Goal: Use online tool/utility: Utilize a website feature to perform a specific function

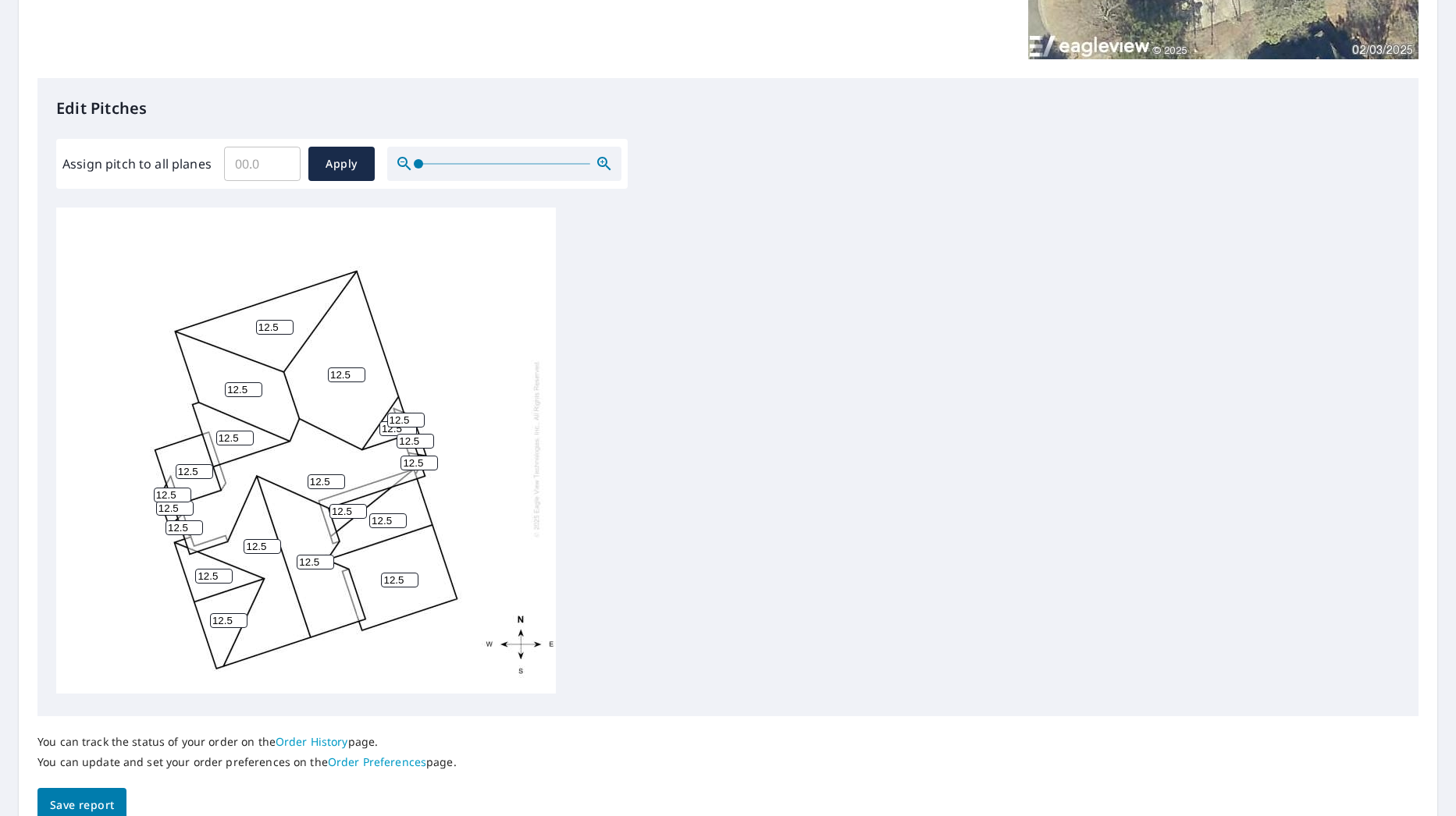
scroll to position [419, 0]
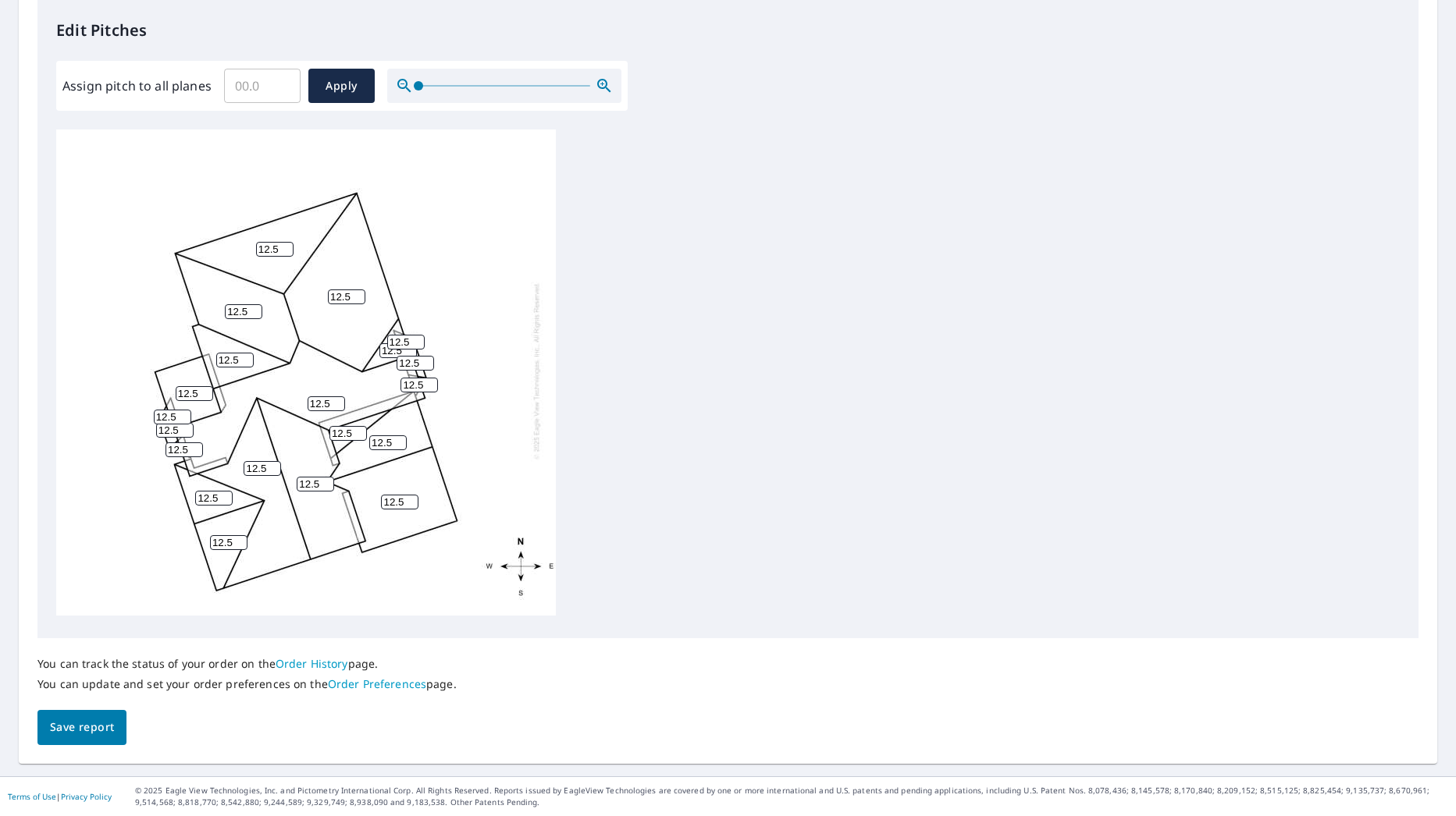
click at [84, 725] on span "Save report" at bounding box center [82, 727] width 64 height 20
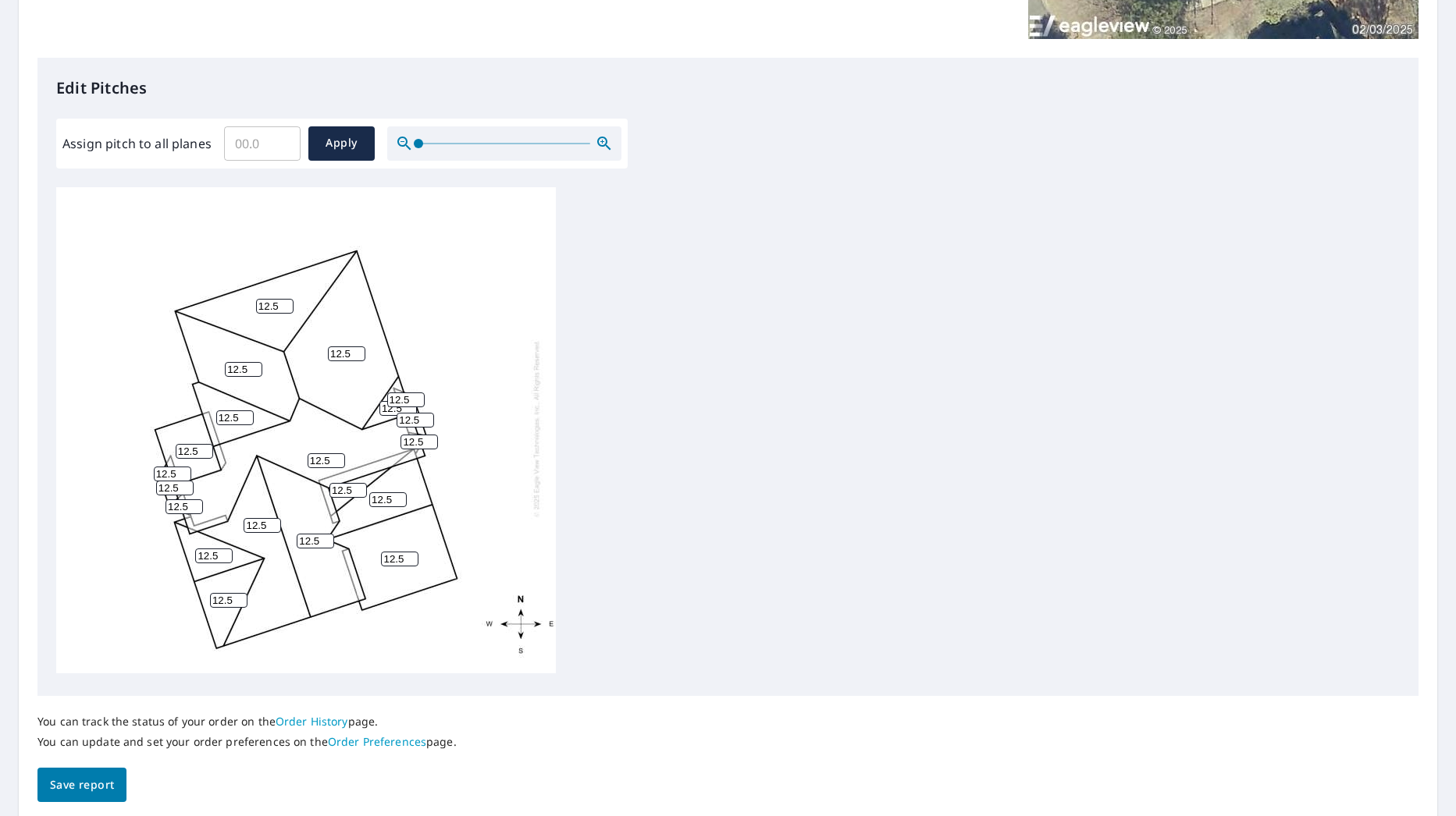
scroll to position [0, 0]
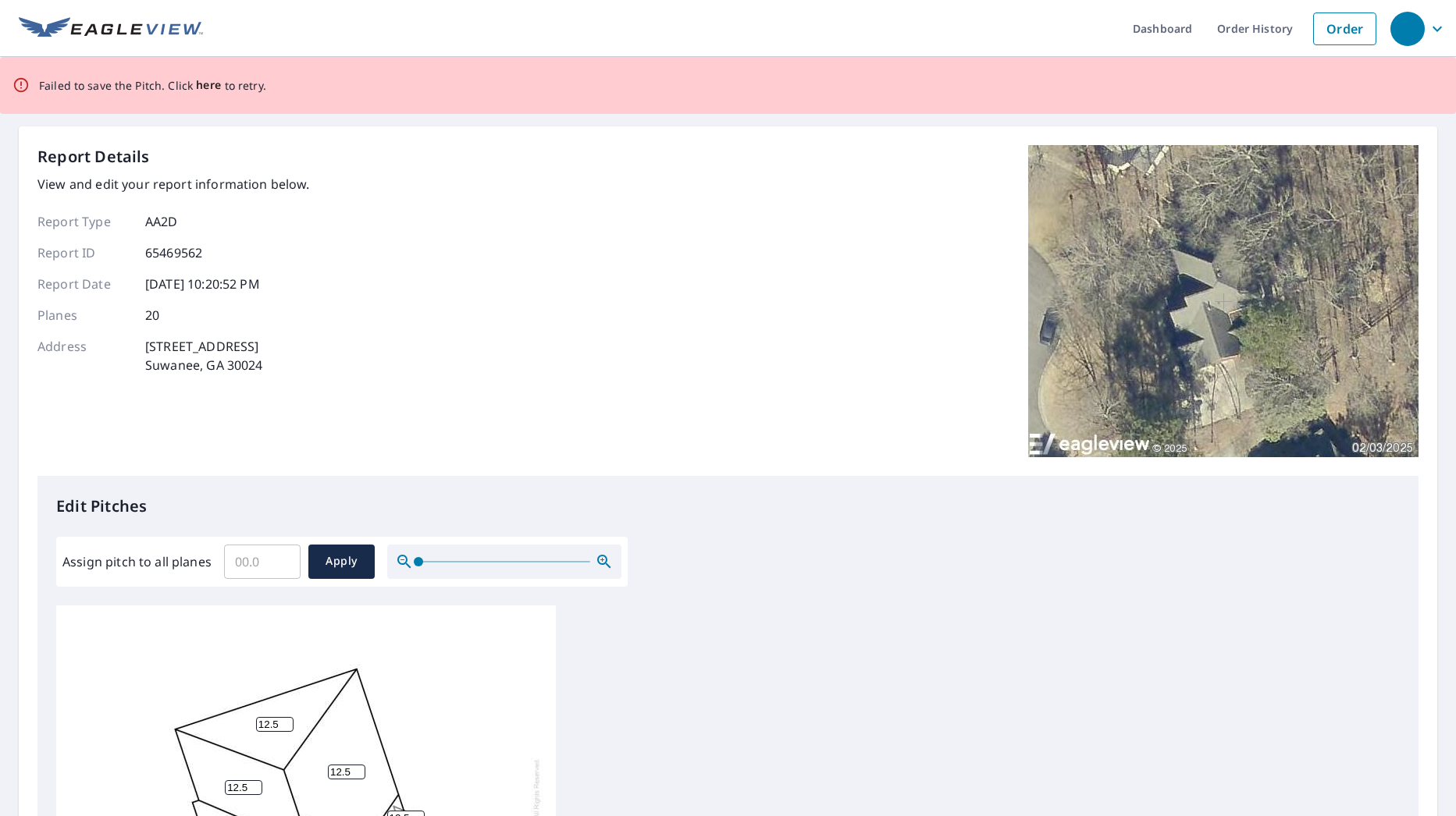
click at [201, 84] on span "here" at bounding box center [209, 85] width 26 height 20
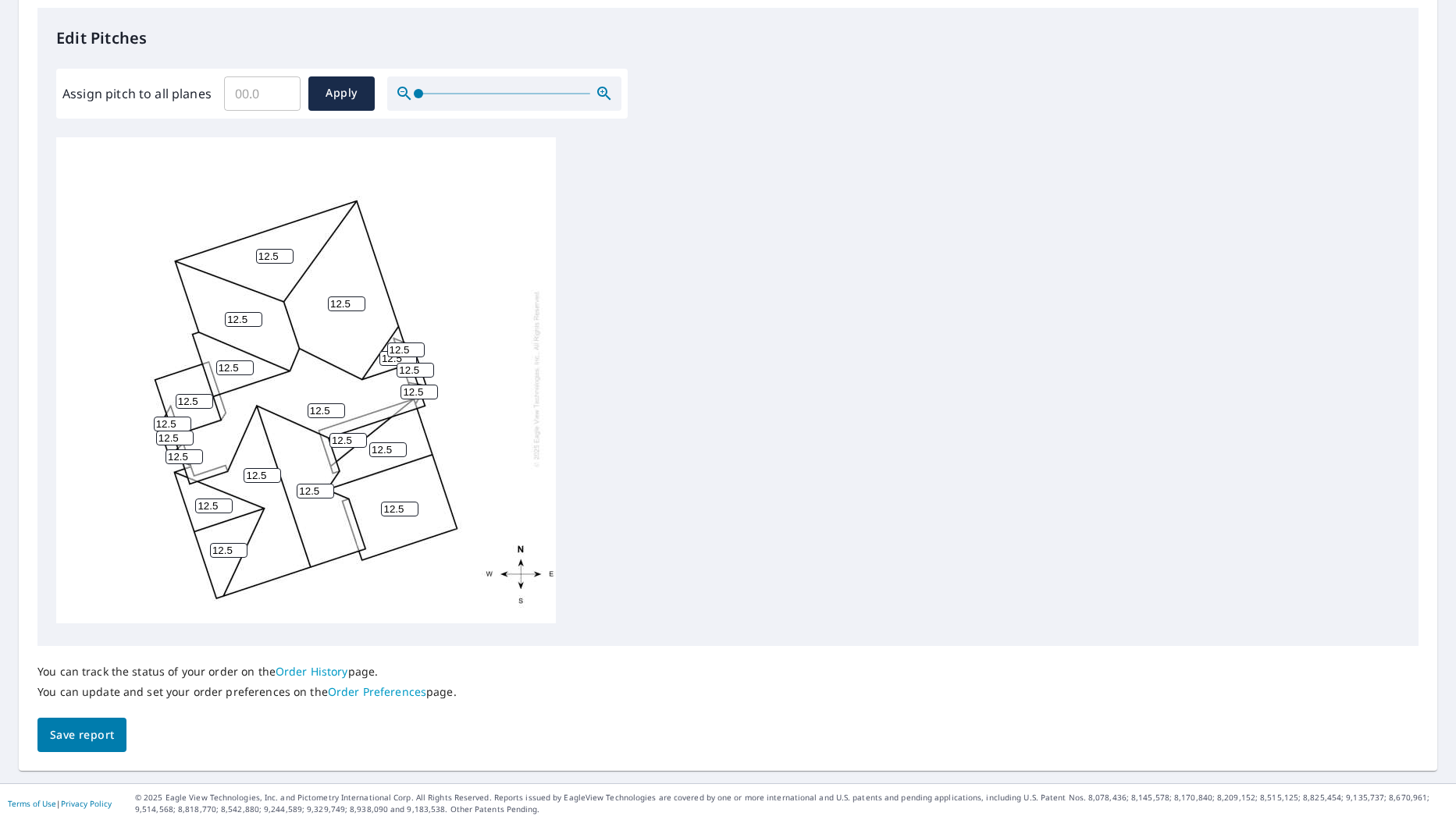
scroll to position [475, 0]
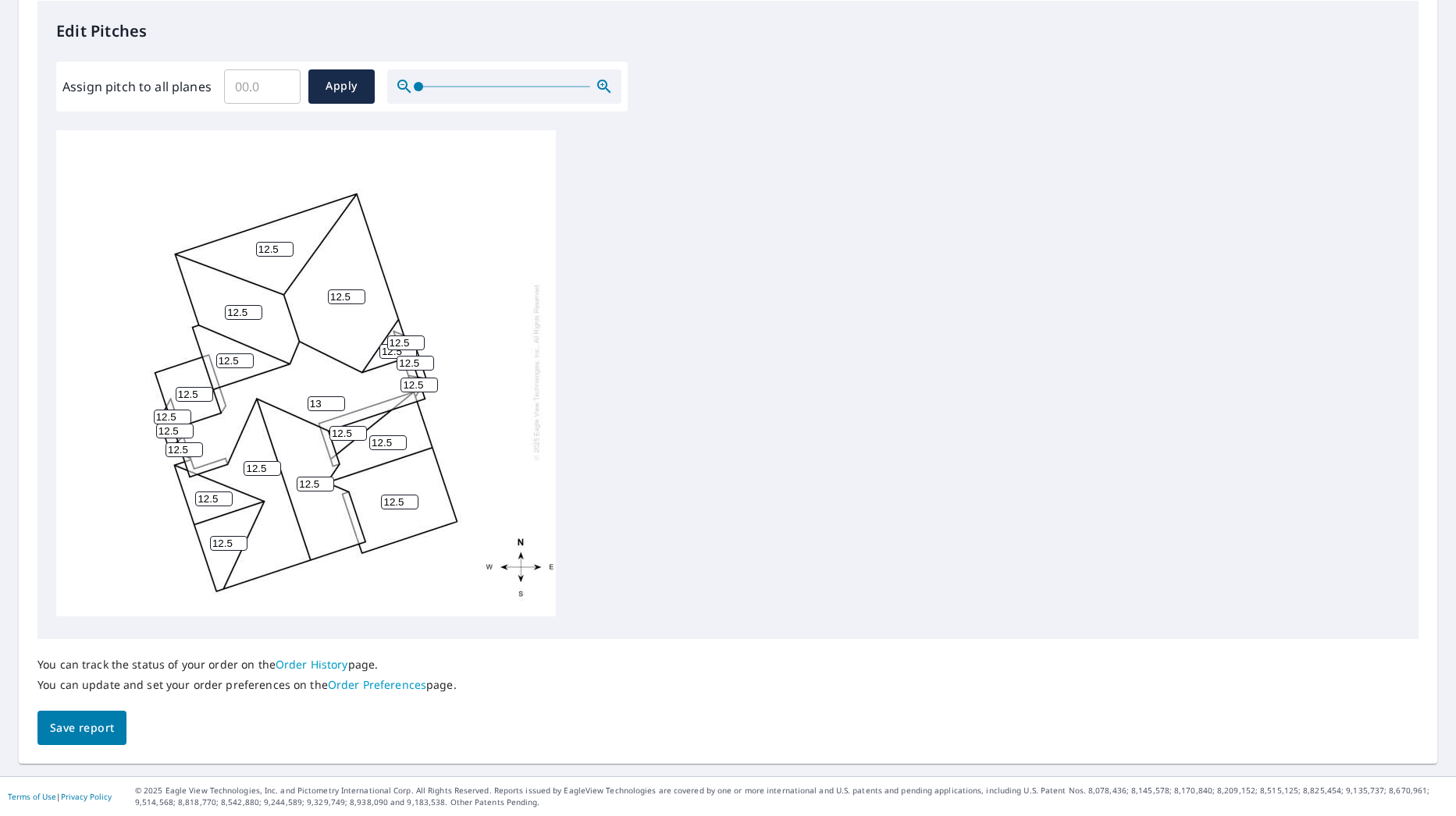
type input "13"
click at [330, 396] on input "13" at bounding box center [326, 403] width 38 height 15
click at [637, 420] on div "13 12.5 12.5 12.5 12.5 12.5 12.5 12.5 12.5 12.5 12.5 12.5 12.5 12.5 12.5 12.5 1…" at bounding box center [728, 375] width 1343 height 490
type input "13"
click at [353, 426] on input "13" at bounding box center [348, 433] width 38 height 15
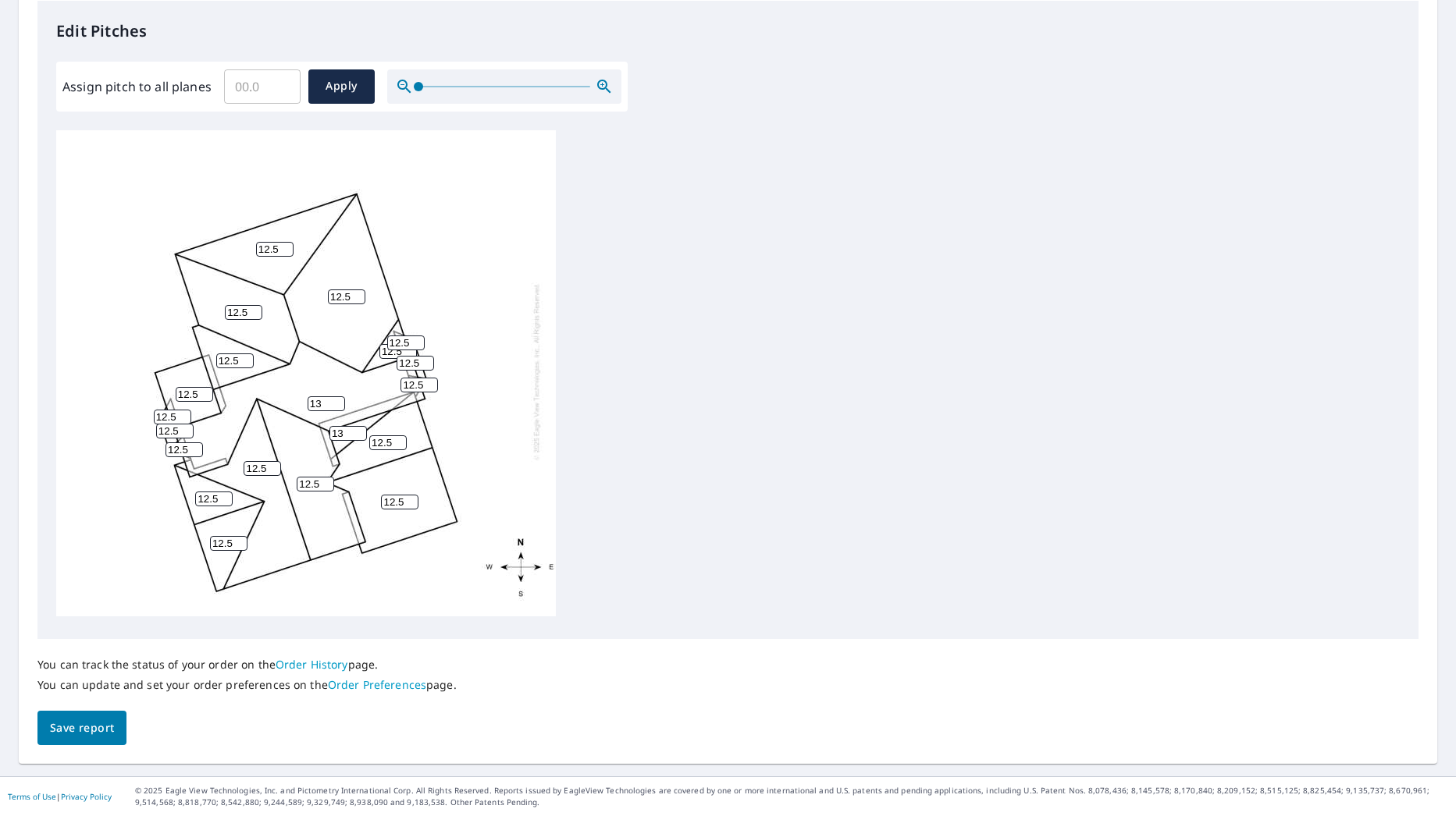
click at [391, 435] on input "12.5" at bounding box center [388, 442] width 38 height 15
click at [382, 435] on input "12.5" at bounding box center [388, 442] width 38 height 15
click at [268, 242] on input "12.5" at bounding box center [274, 249] width 38 height 15
click at [262, 87] on input "Assign pitch to all planes" at bounding box center [263, 87] width 77 height 44
click at [264, 242] on input "12.5" at bounding box center [274, 249] width 38 height 15
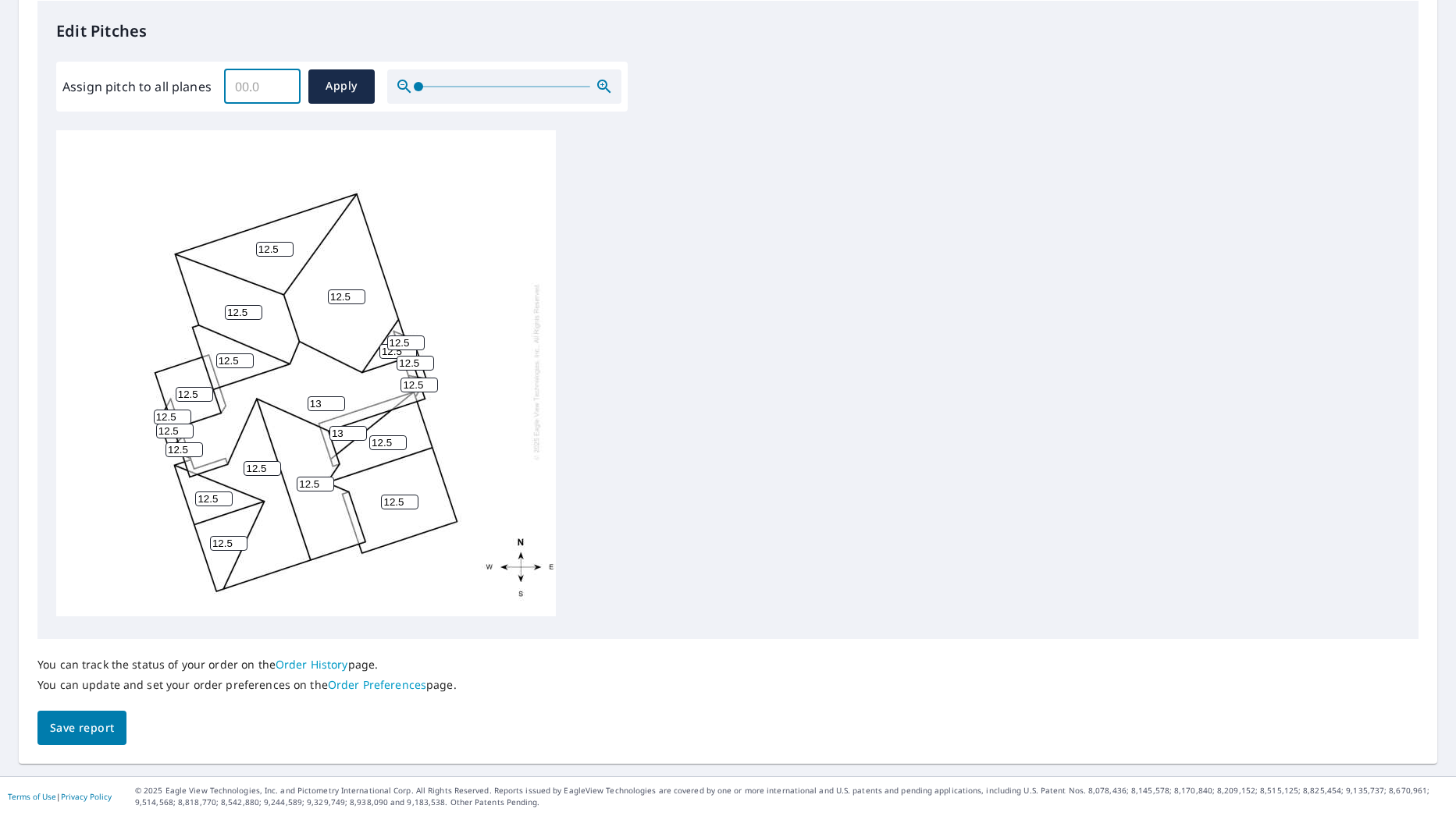
click at [254, 91] on input "Assign pitch to all planes" at bounding box center [263, 87] width 77 height 44
type input "11"
click at [342, 84] on span "Apply" at bounding box center [341, 86] width 41 height 20
type input "11"
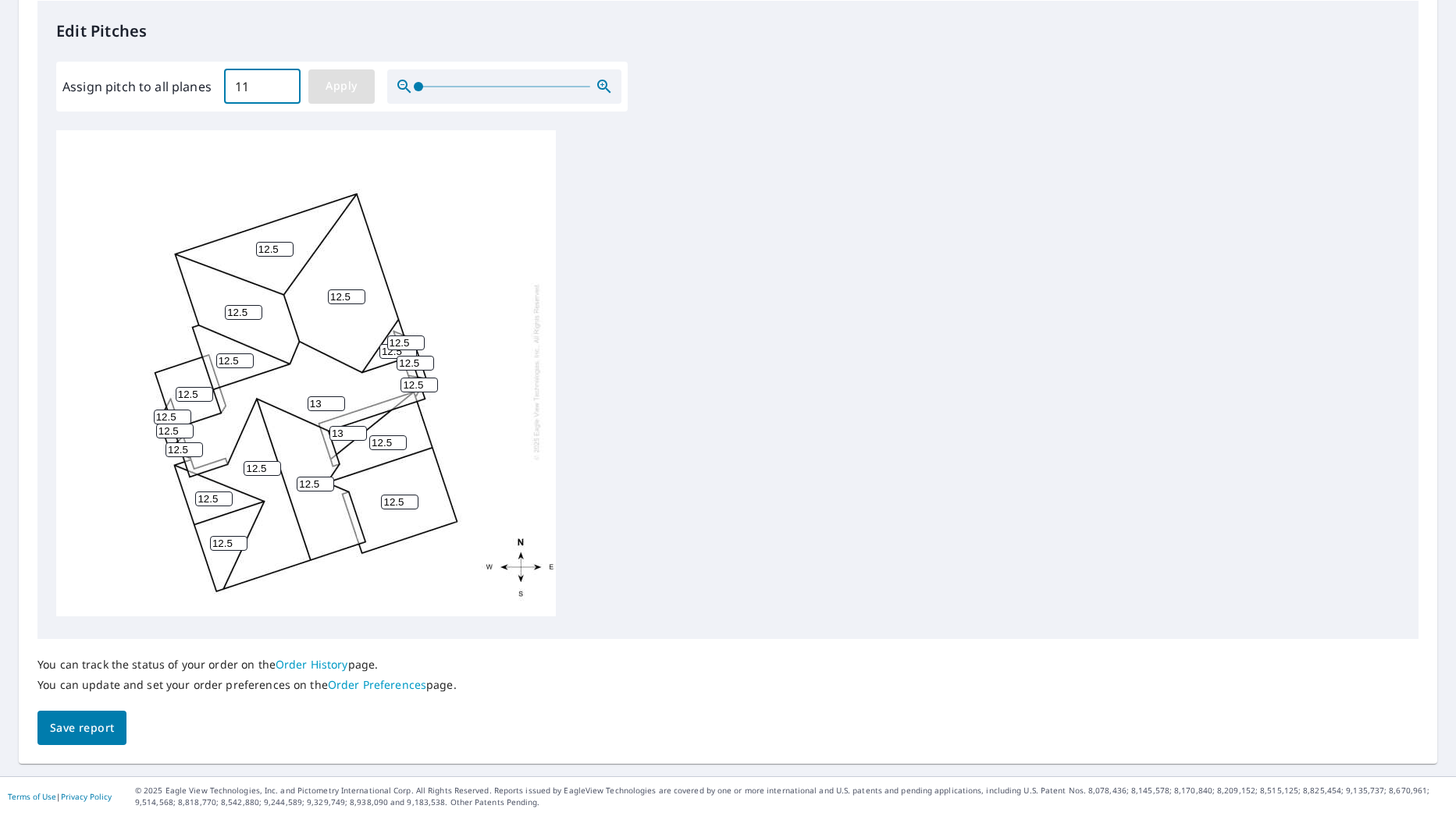
type input "11"
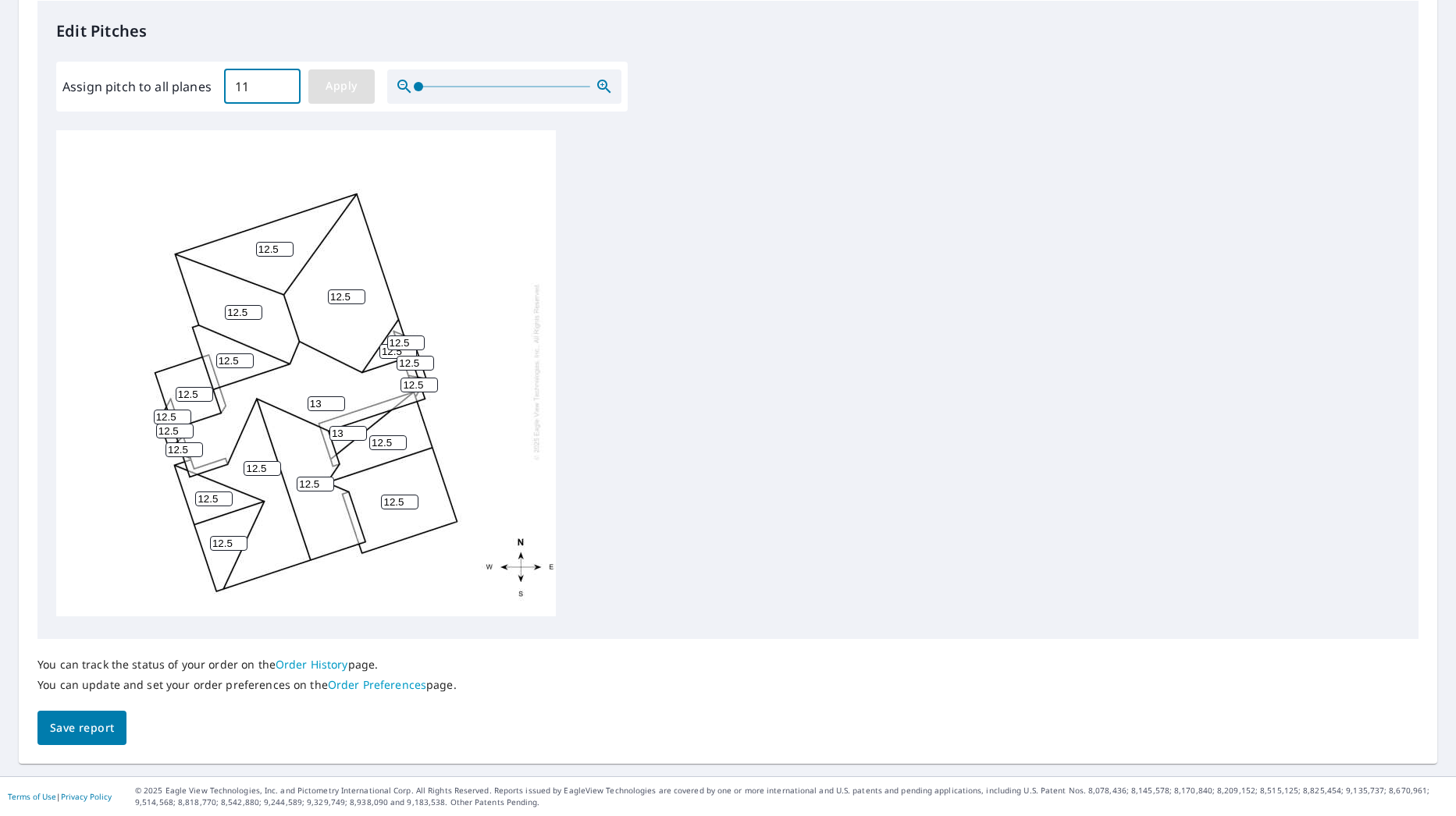
type input "11"
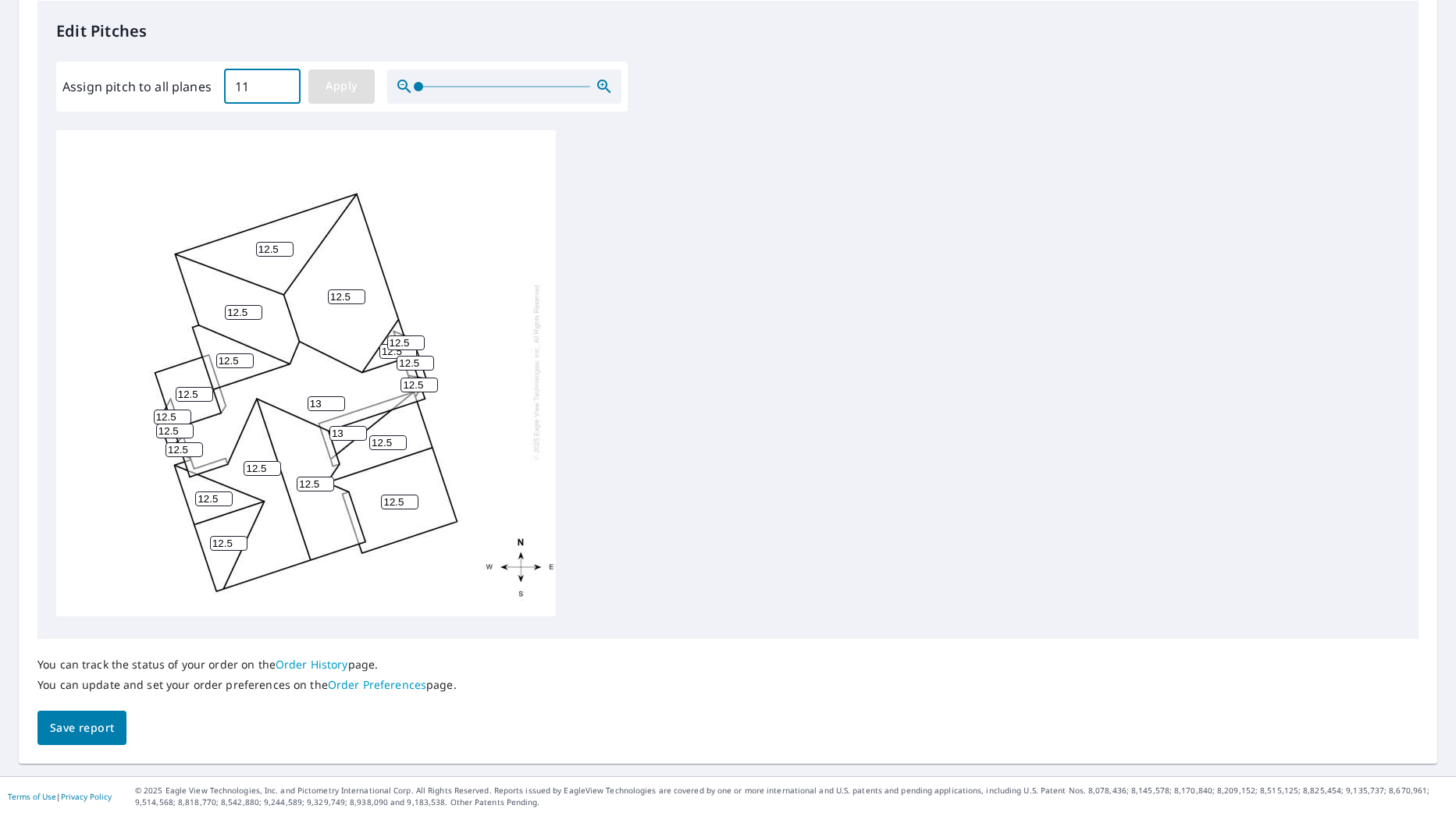
type input "11"
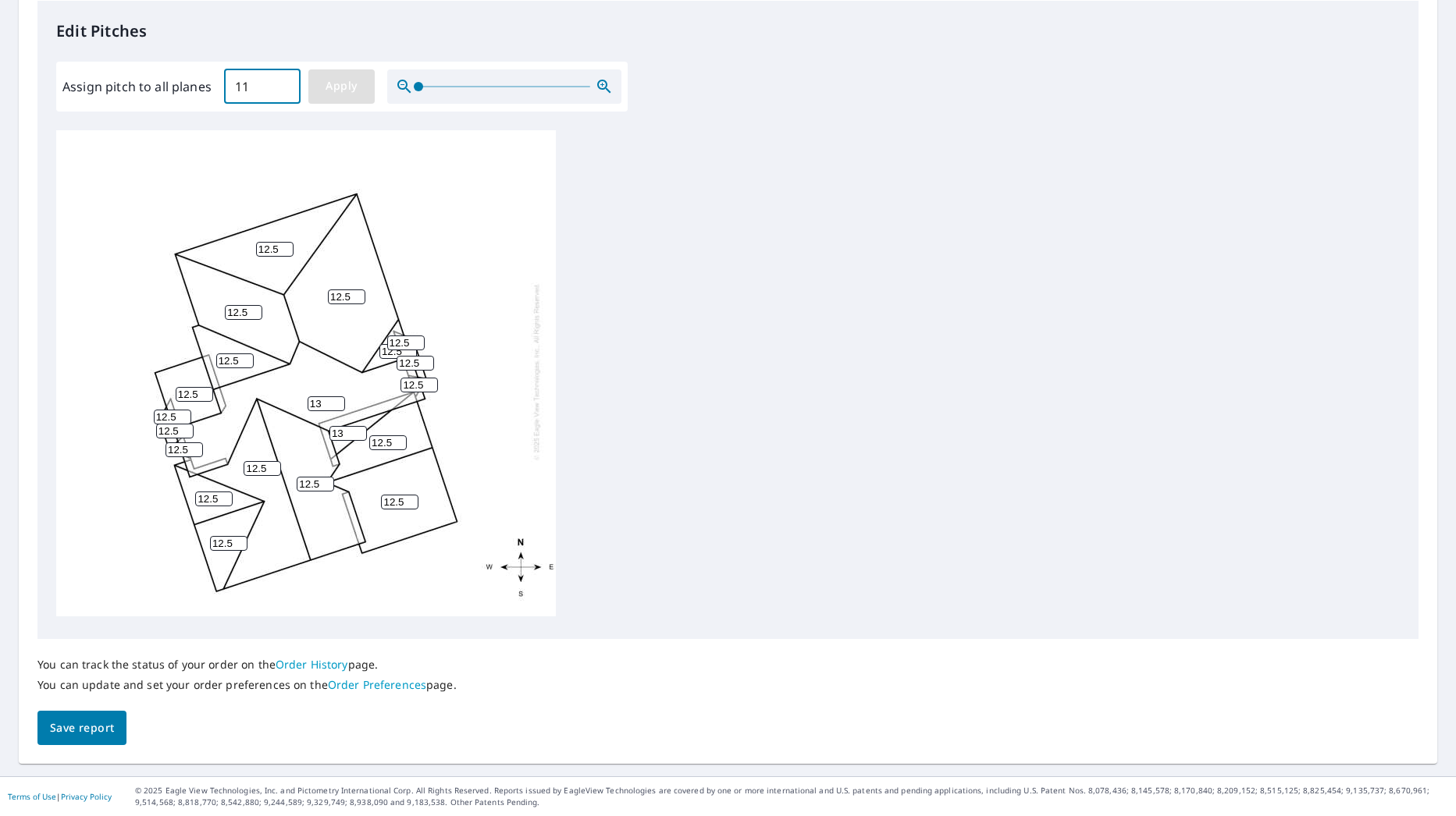
type input "11"
click at [91, 732] on span "Save report" at bounding box center [82, 728] width 64 height 20
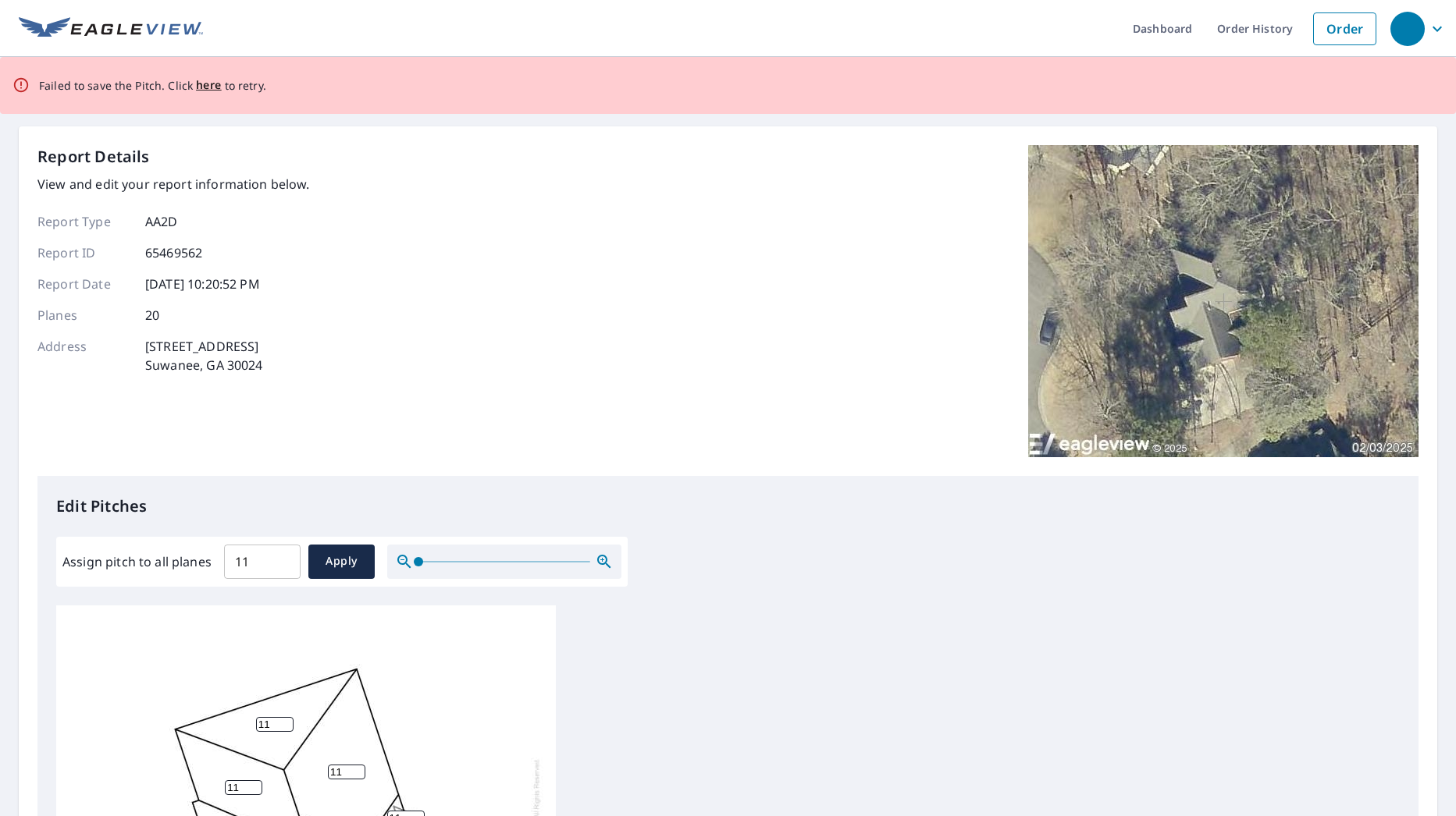
scroll to position [234, 0]
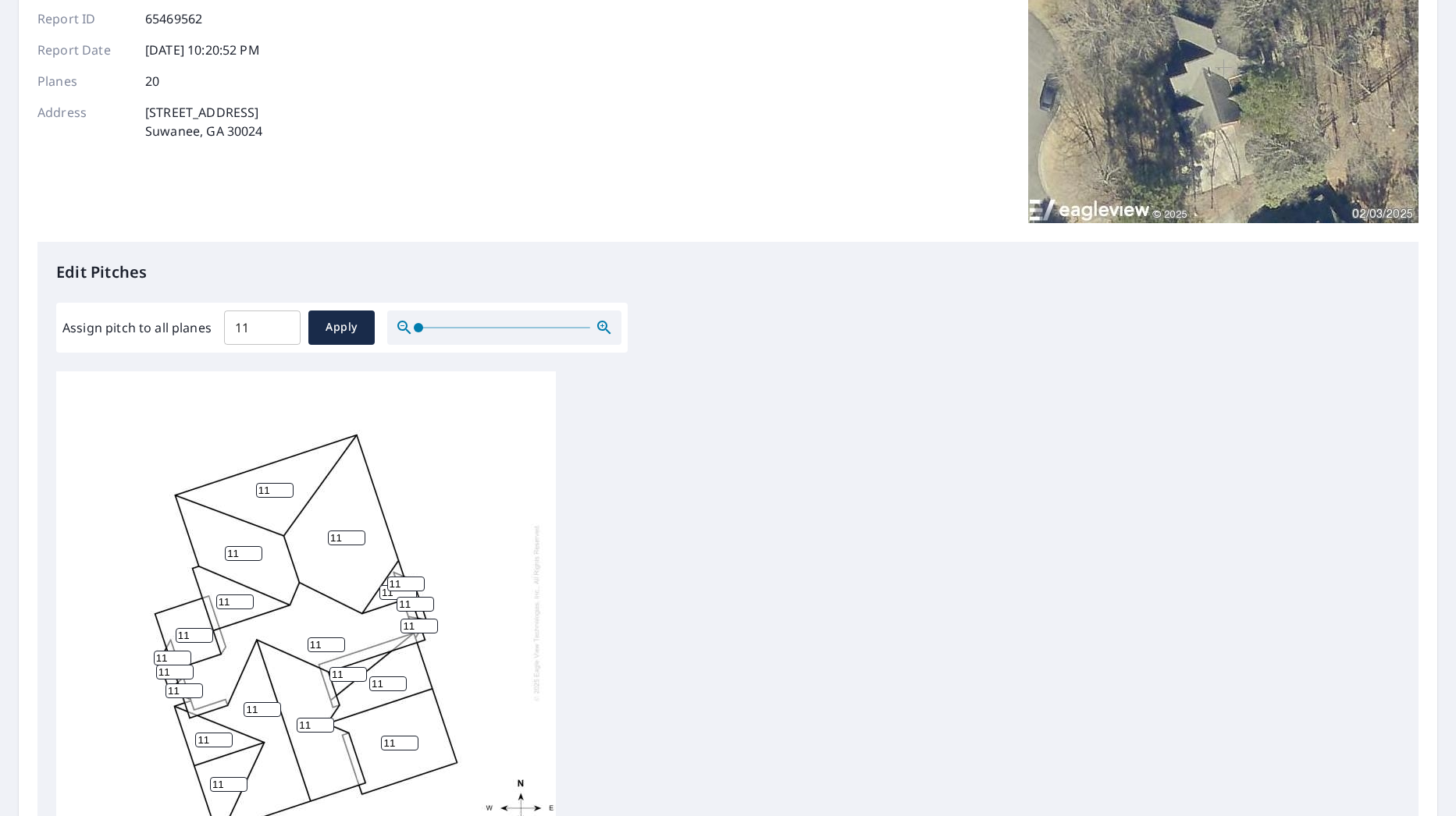
click at [267, 326] on input "11" at bounding box center [263, 327] width 77 height 44
type input "12"
click at [335, 328] on span "Apply" at bounding box center [341, 327] width 41 height 20
type input "12"
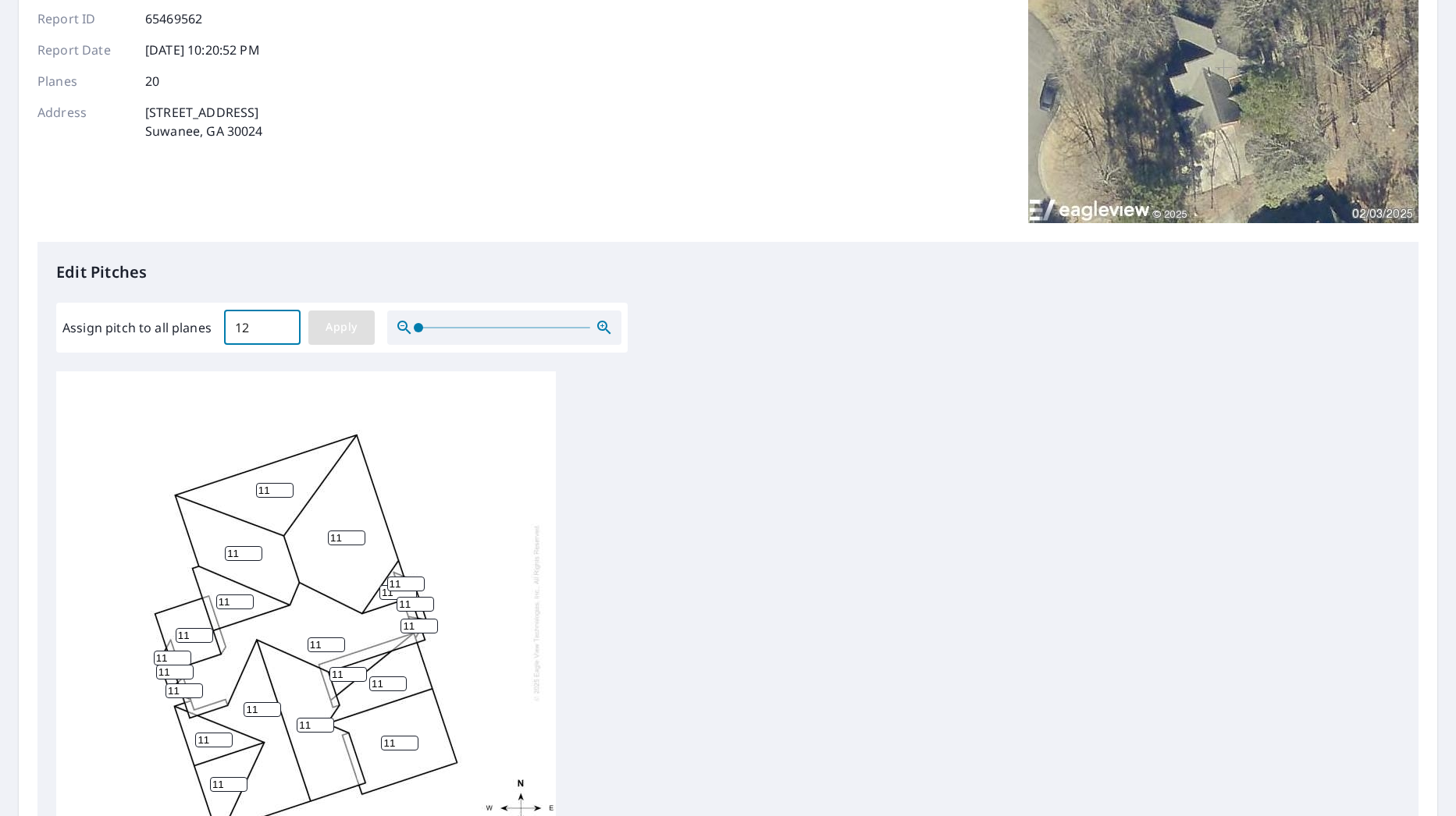
type input "12"
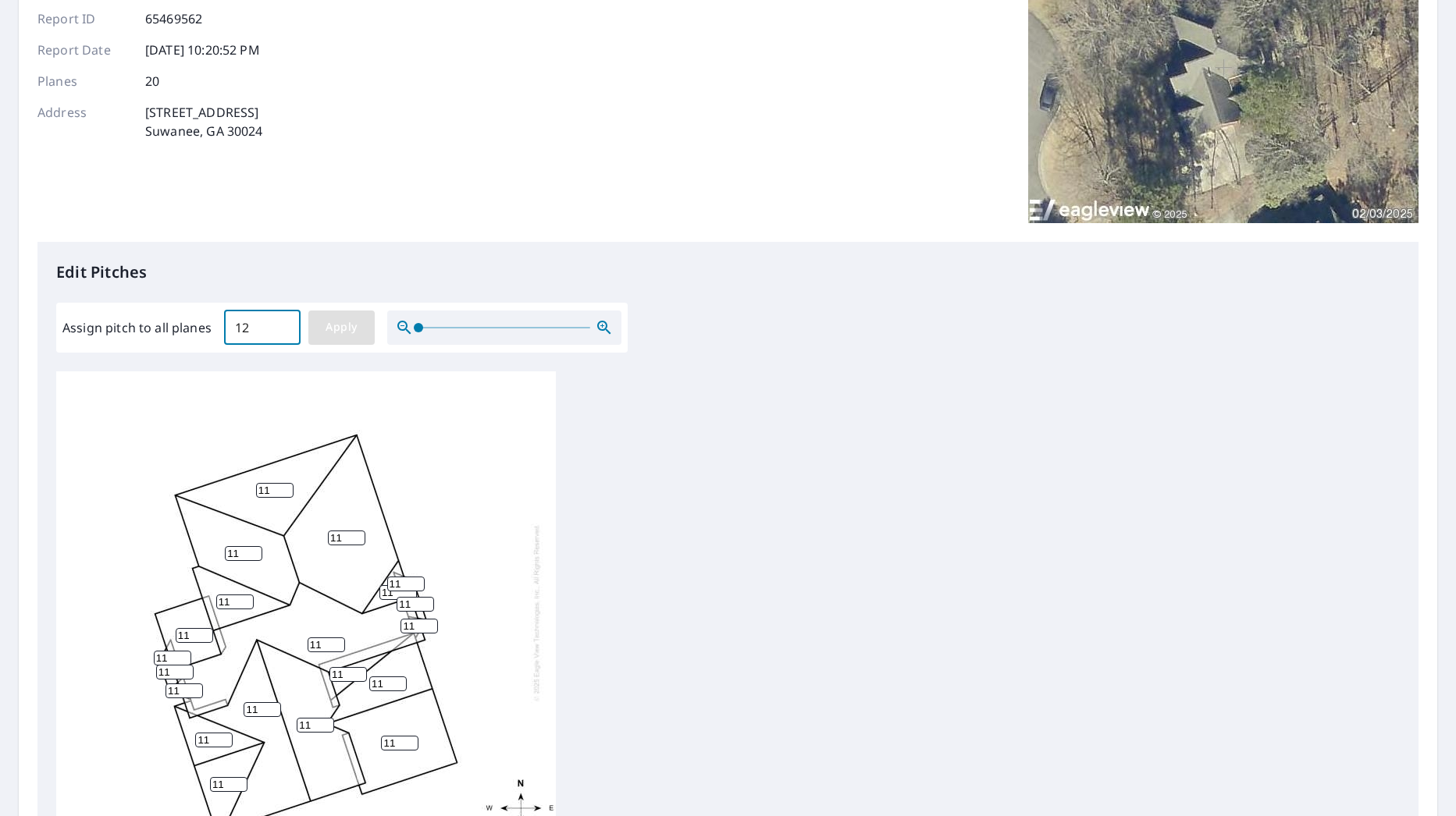
type input "12"
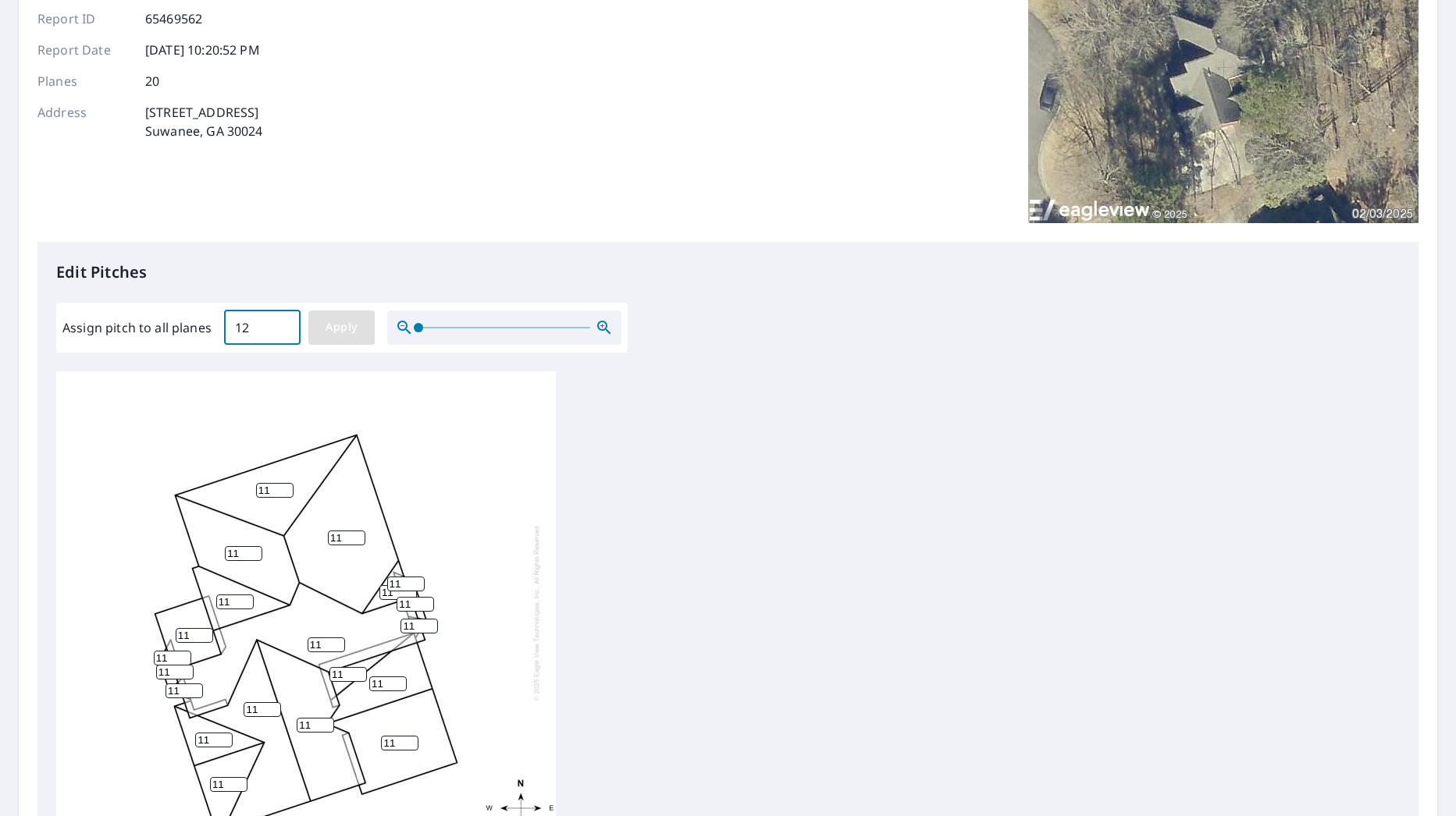
type input "12"
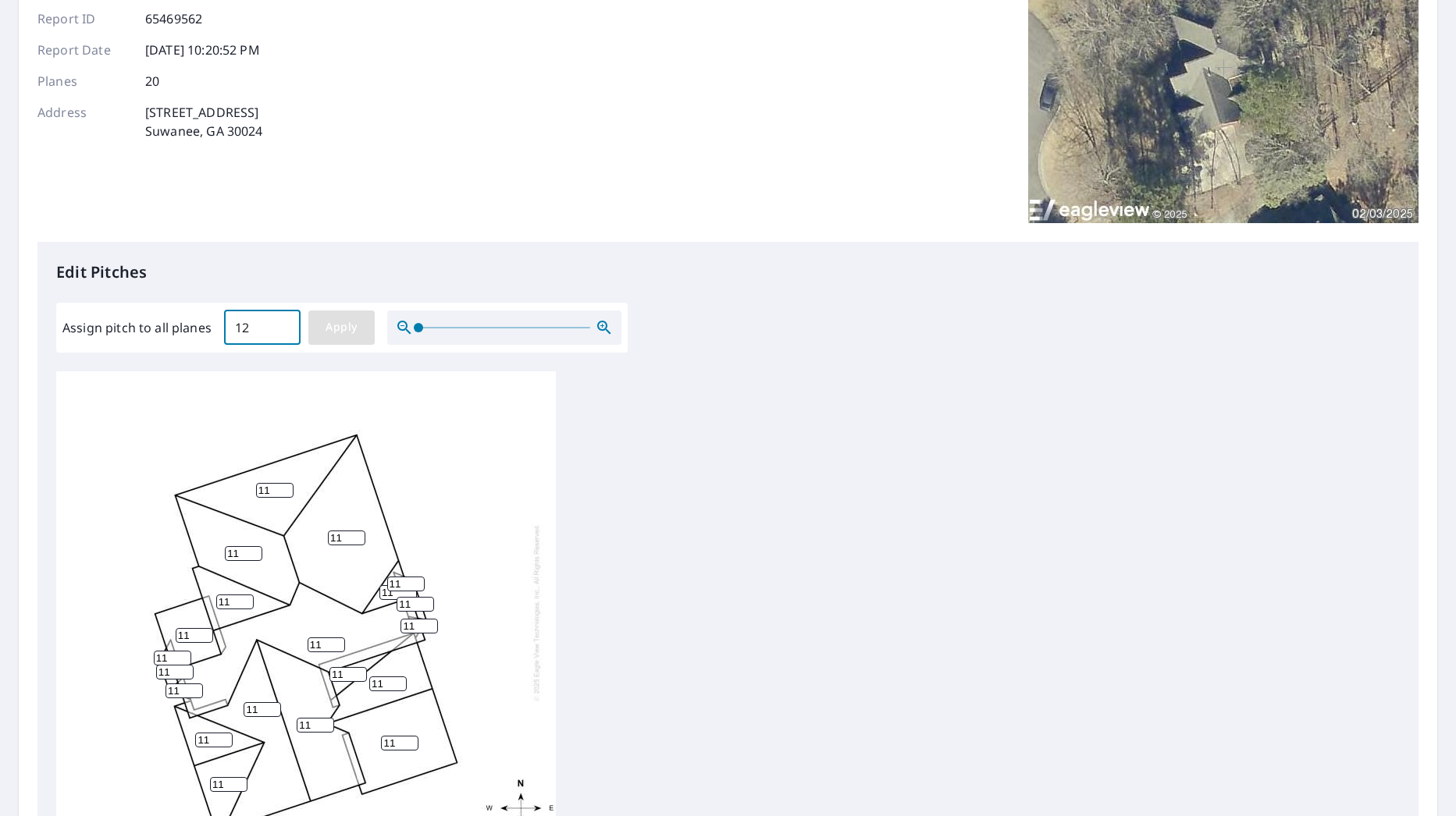
type input "12"
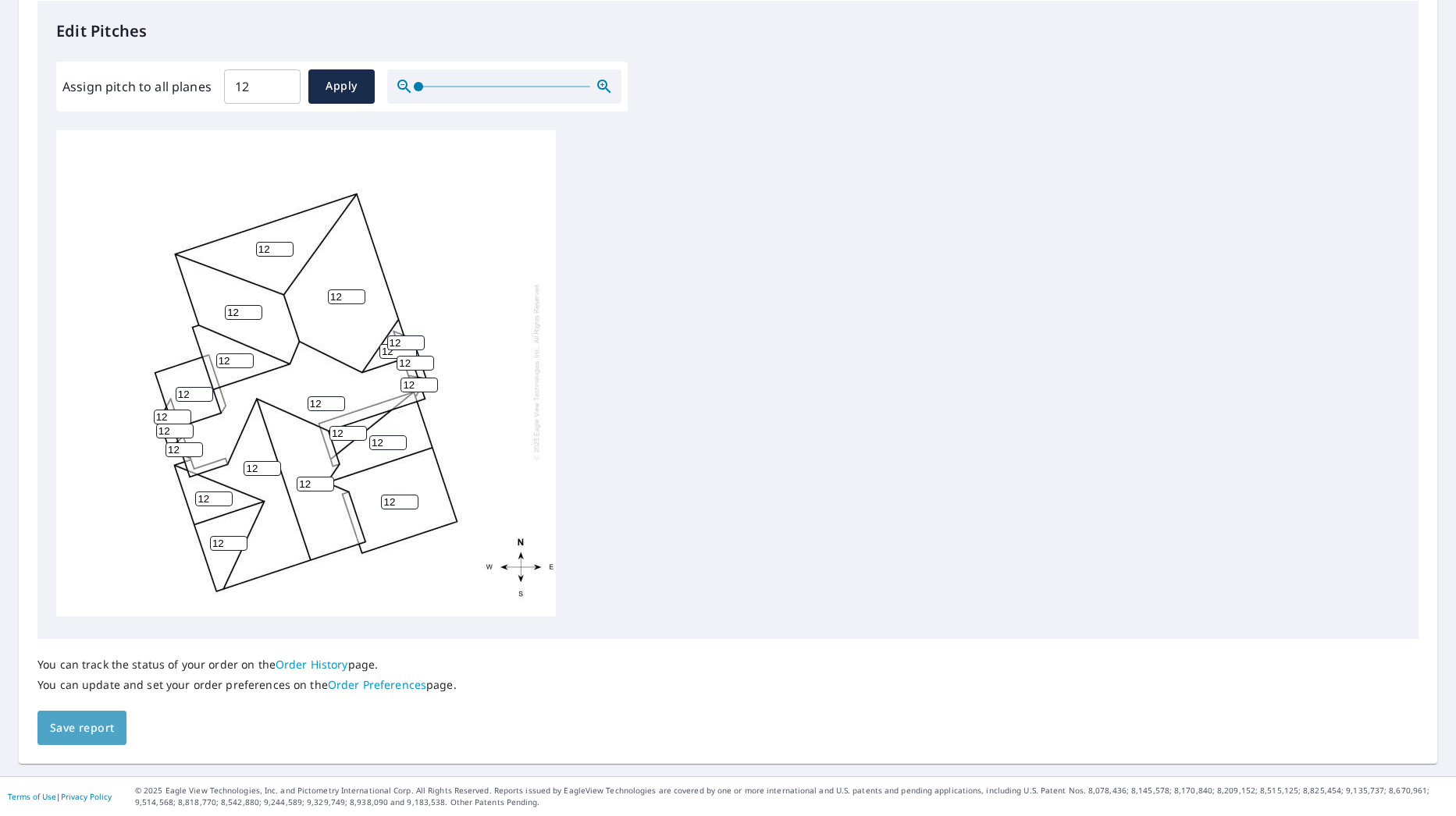
click at [97, 732] on span "Save report" at bounding box center [82, 728] width 64 height 20
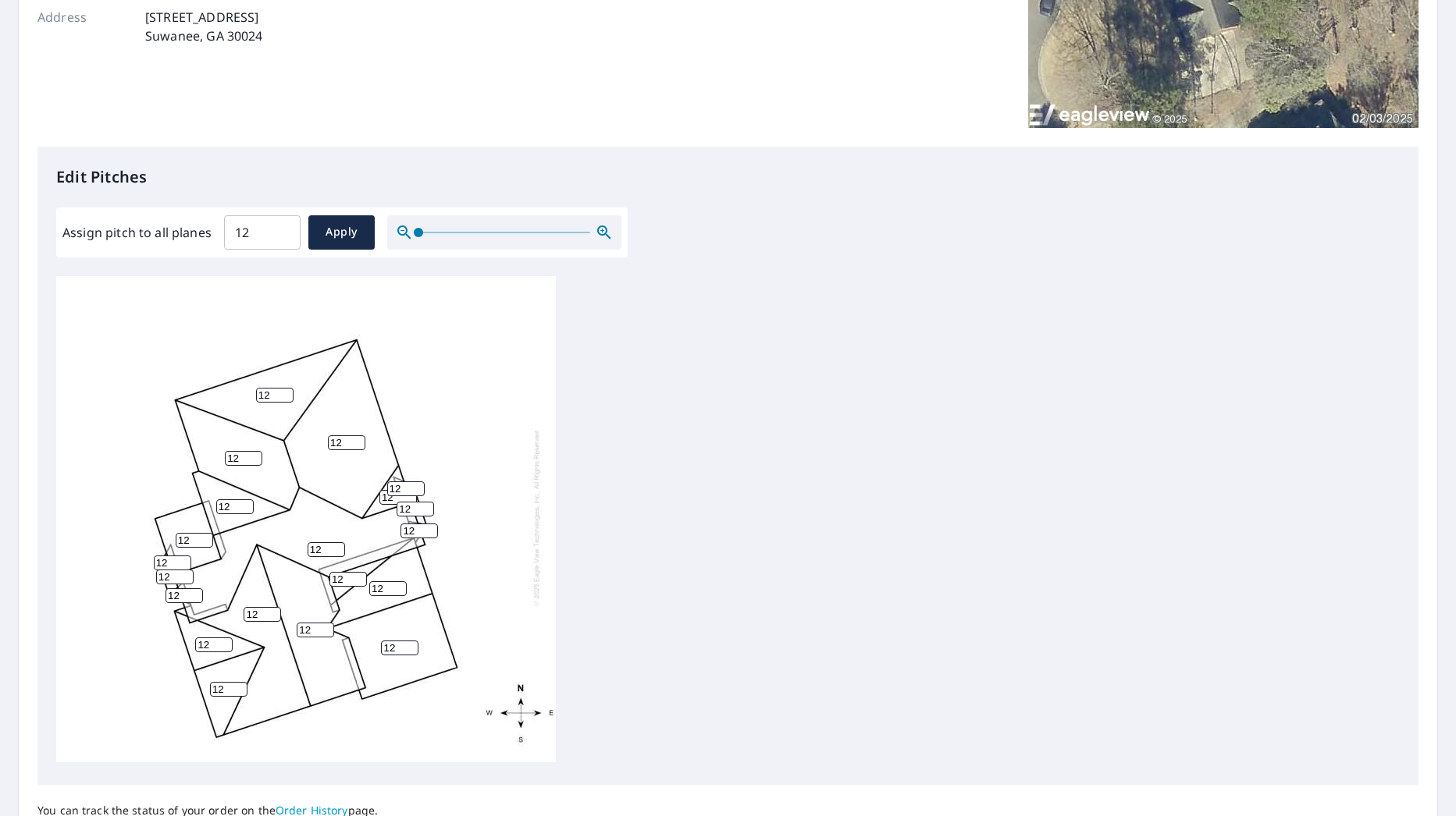
scroll to position [0, 0]
click at [666, 620] on div "12 12 12 12 12 12 12 12 12 12 12 12 12 12 12 12 12 12 12 12" at bounding box center [728, 521] width 1343 height 490
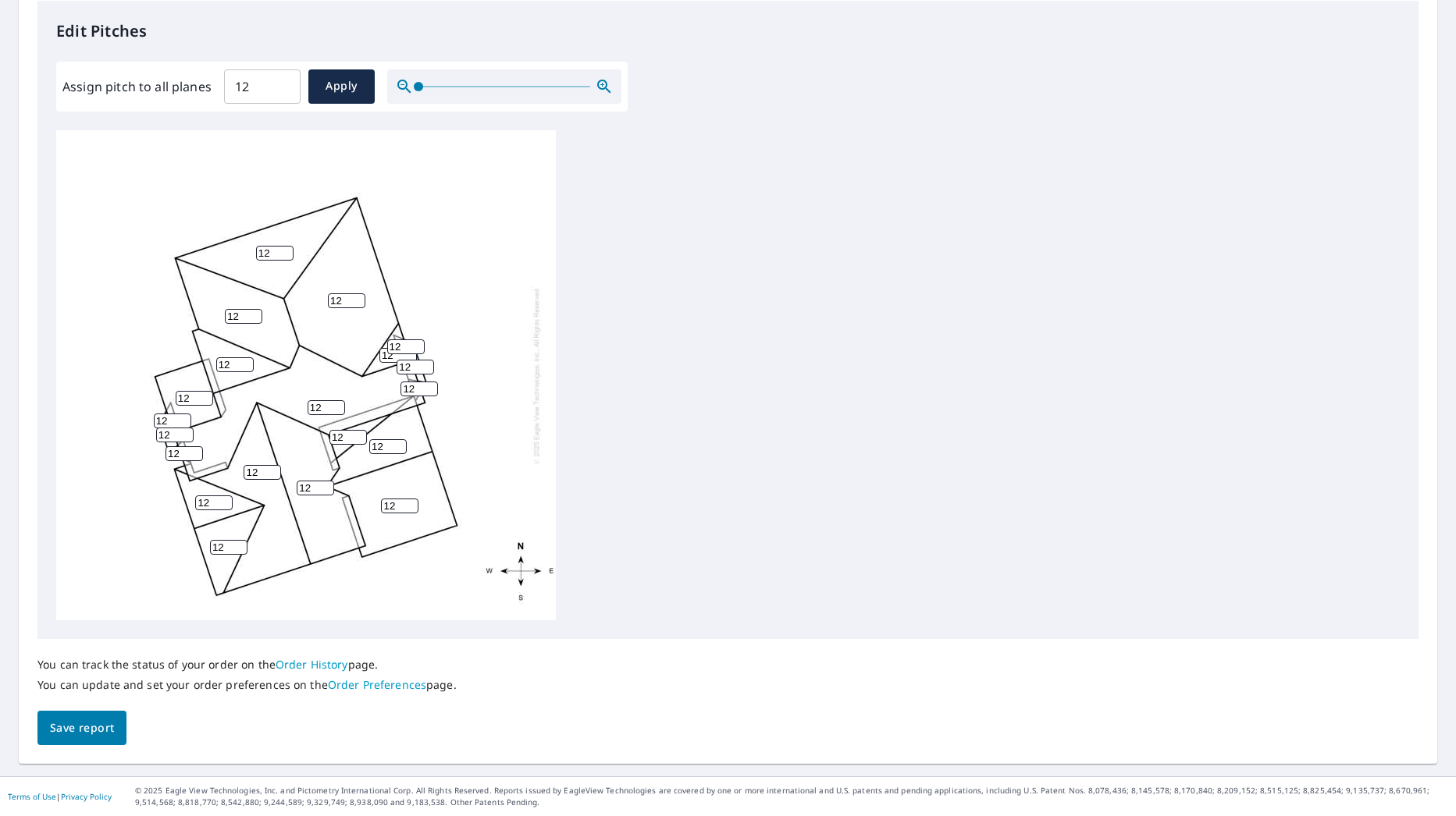
scroll to position [397, 0]
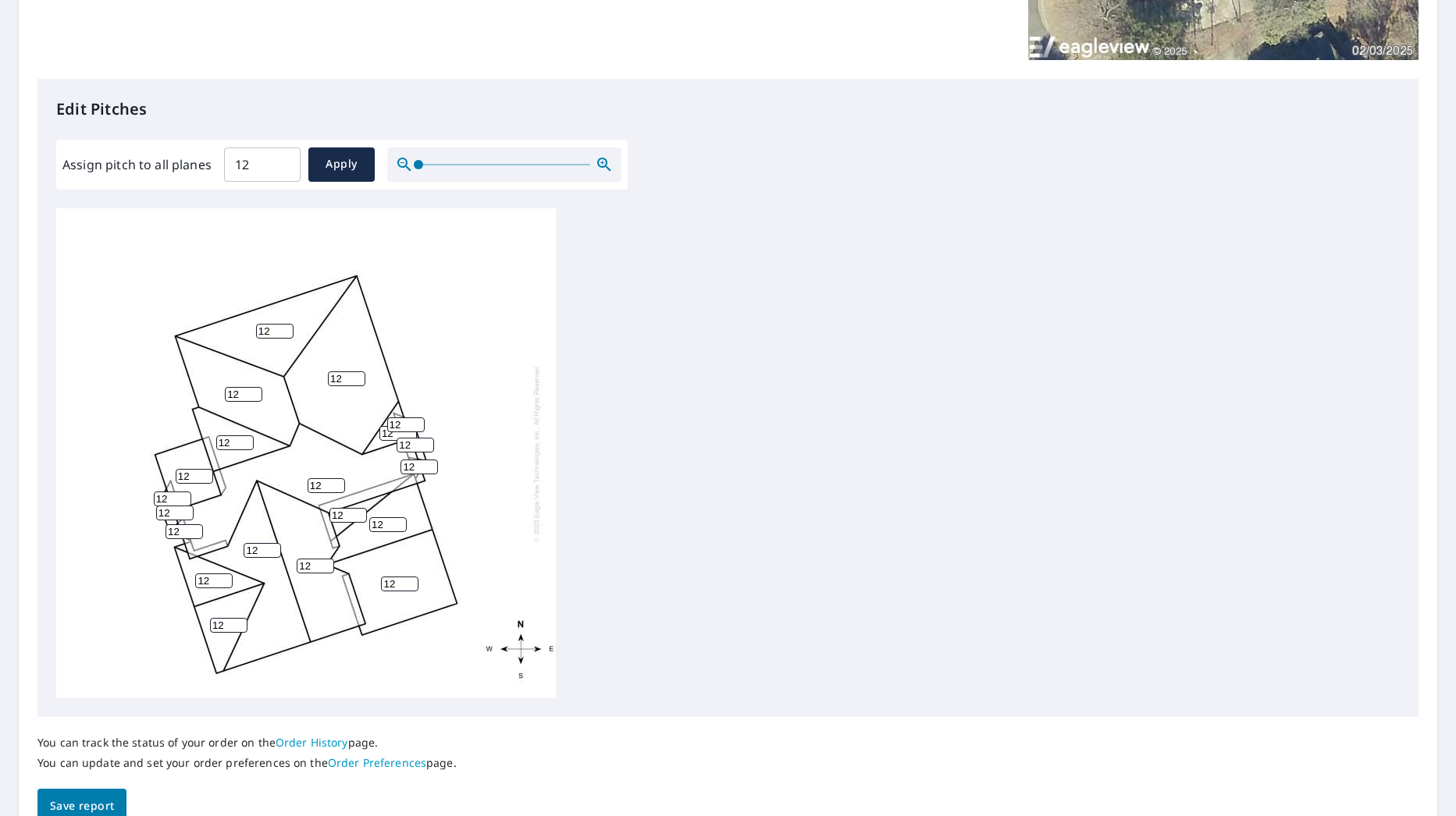
click at [253, 168] on input "12" at bounding box center [263, 165] width 77 height 44
click at [210, 579] on input "12" at bounding box center [214, 581] width 38 height 15
type input "13"
click at [231, 635] on div "12 12 12 12 12 12 12 12 12 12 12 13 12 12 12 12 12 12 12 12" at bounding box center [306, 453] width 500 height 490
type input "13"
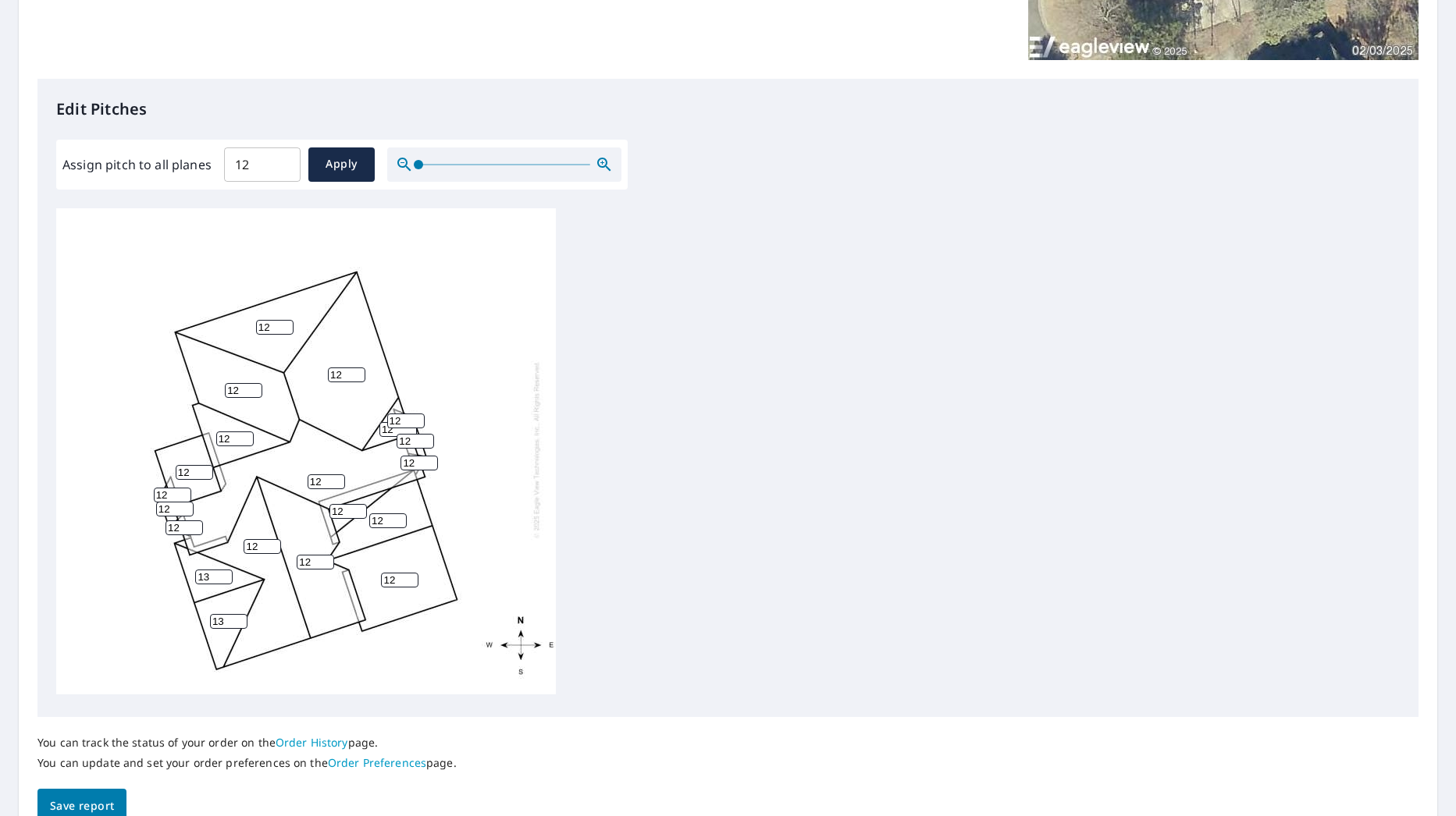
scroll to position [0, 0]
drag, startPoint x: 663, startPoint y: 403, endPoint x: 662, endPoint y: 395, distance: 8.1
click at [664, 403] on div "12 12 12 12 12 12 12 12 12 12 13 13 12 12 12 12 12 12 12 12" at bounding box center [728, 453] width 1343 height 490
